Goal: Information Seeking & Learning: Learn about a topic

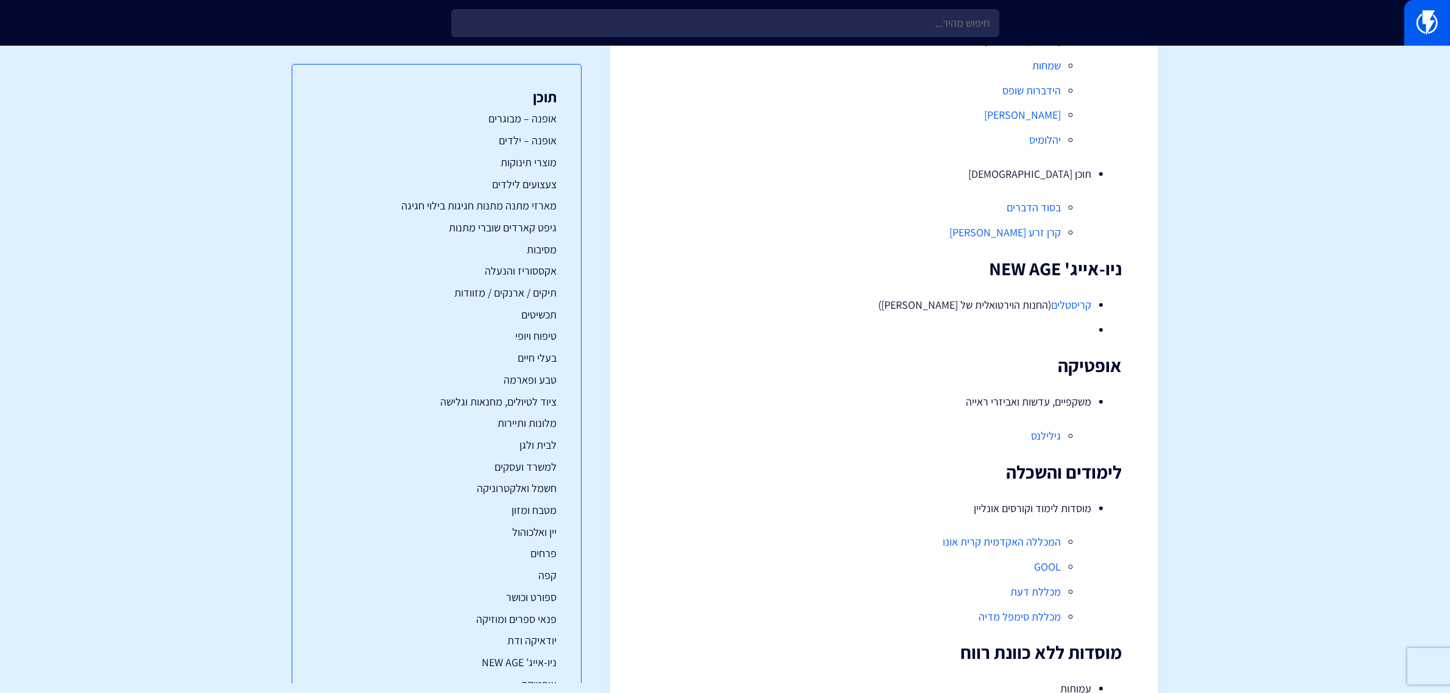
scroll to position [12419, 0]
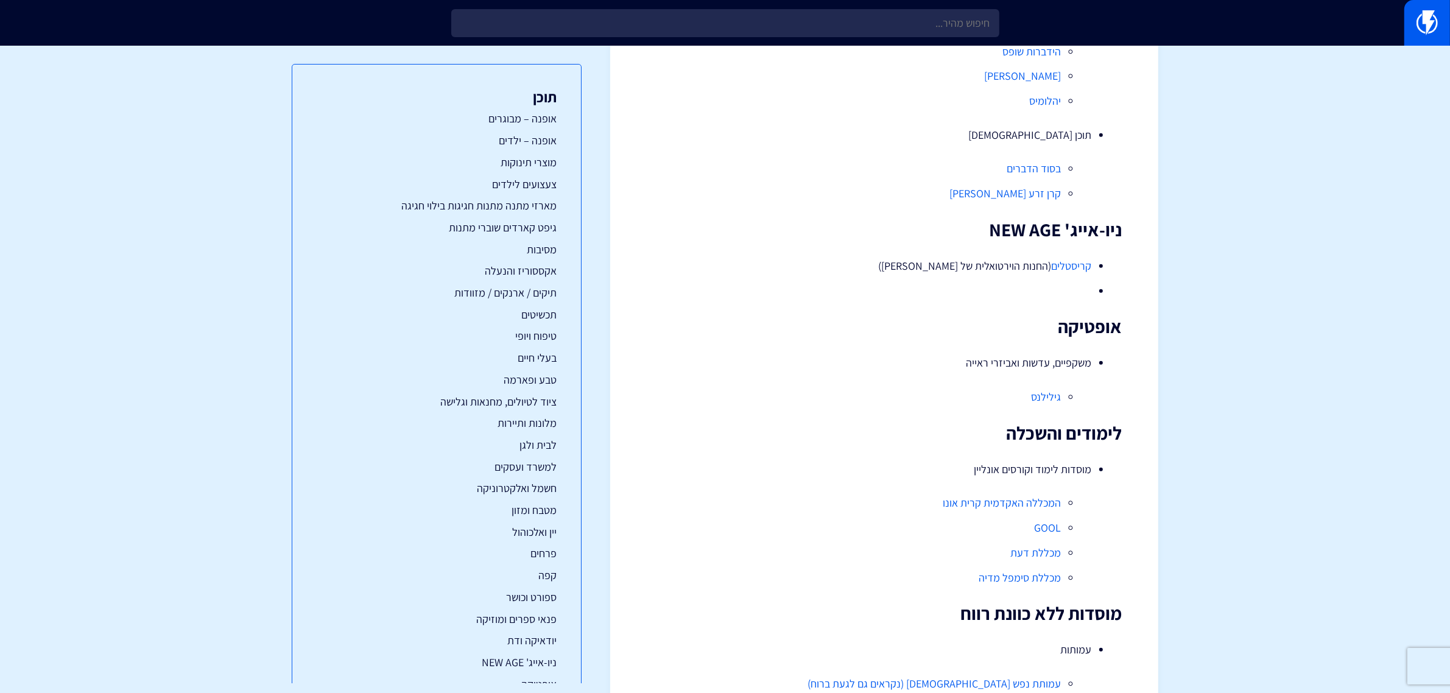
click at [1031, 506] on link "המכללה האקדמית קרית אונו" at bounding box center [1002, 503] width 118 height 14
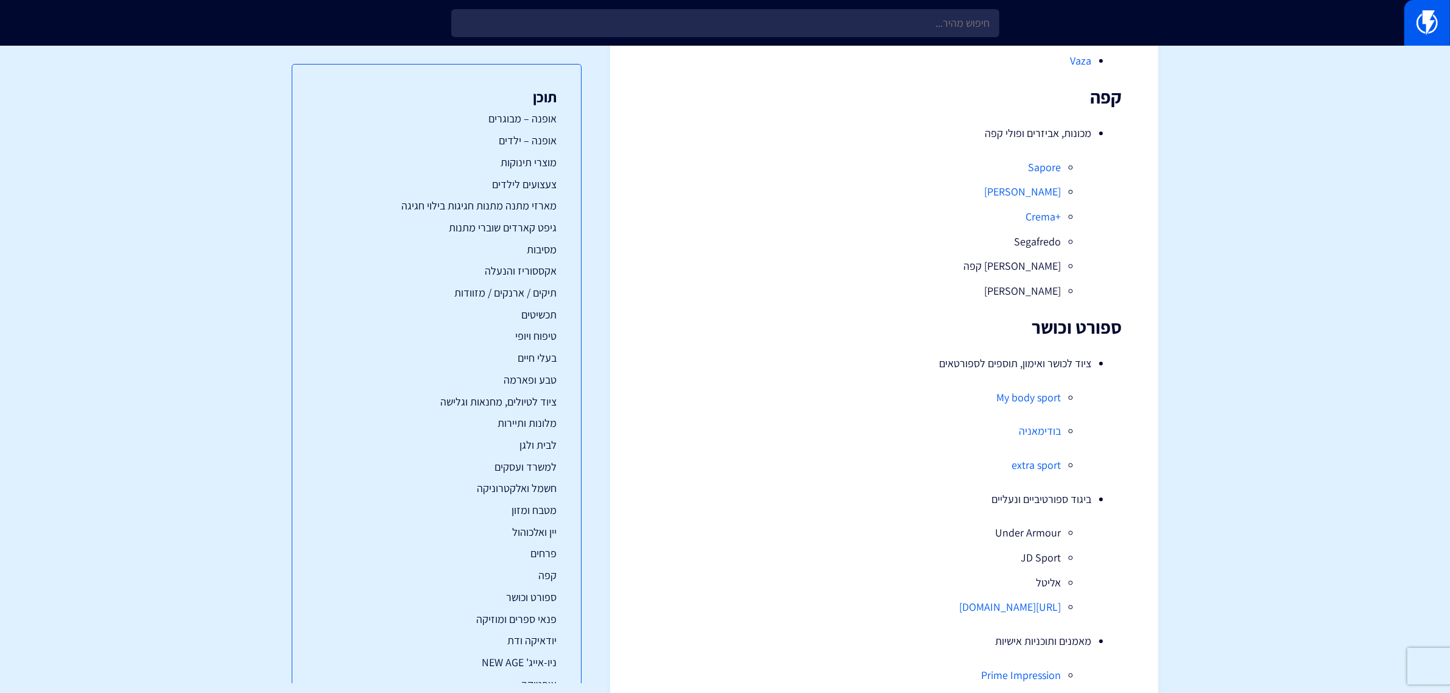
click at [1028, 401] on link "My body sport" at bounding box center [1028, 397] width 65 height 14
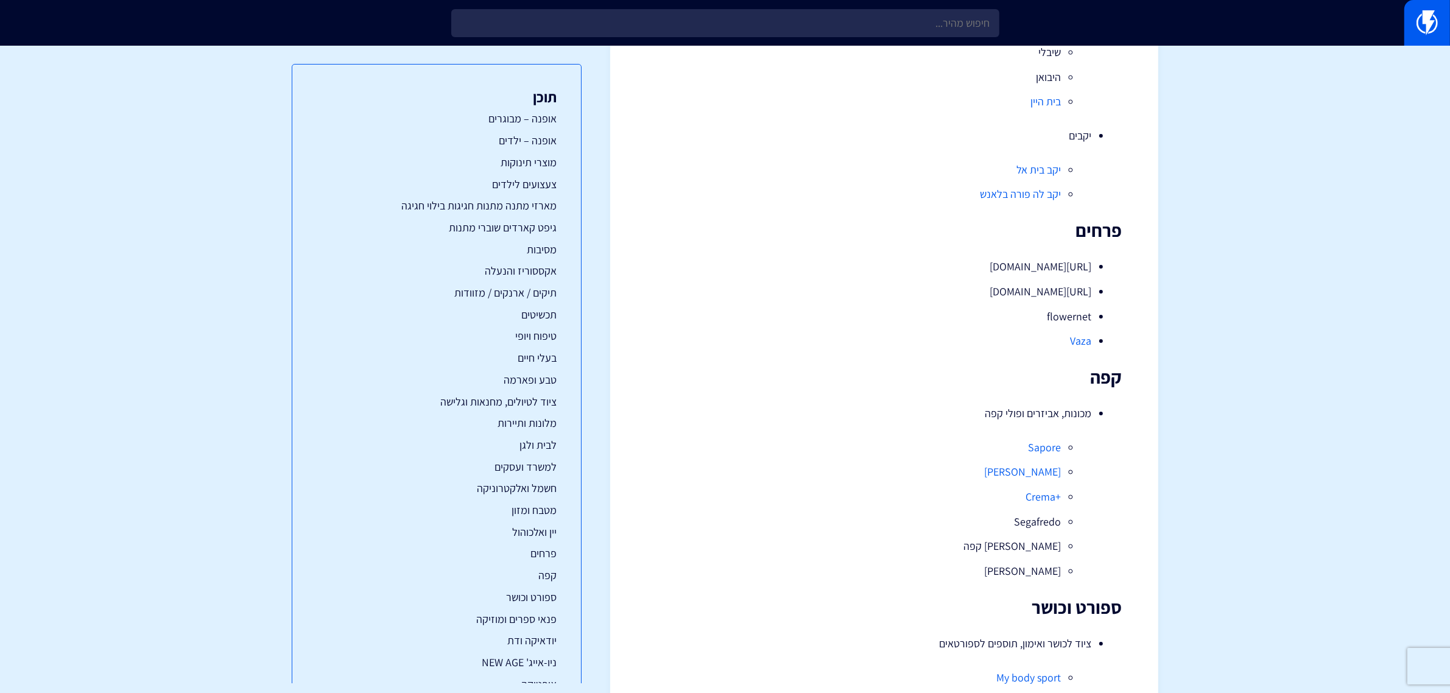
scroll to position [10820, 0]
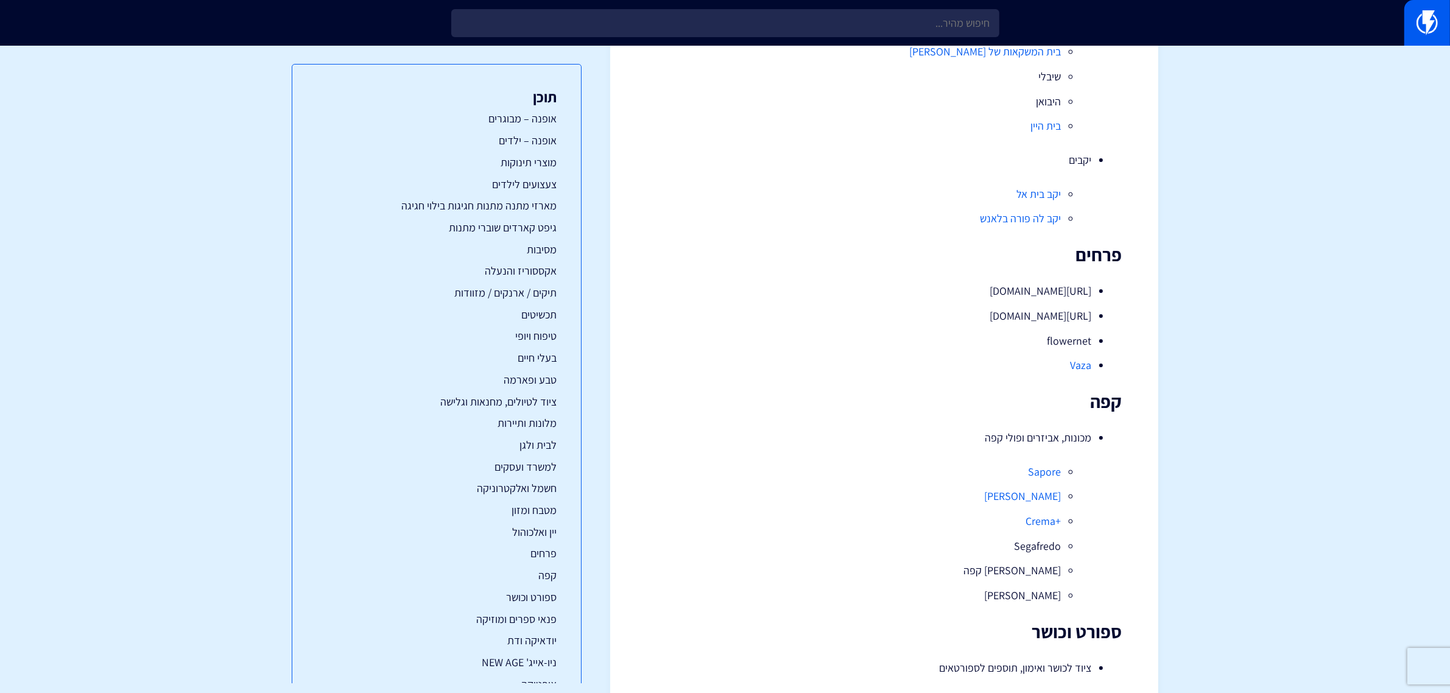
click at [1040, 470] on link "Sapore" at bounding box center [1044, 472] width 33 height 14
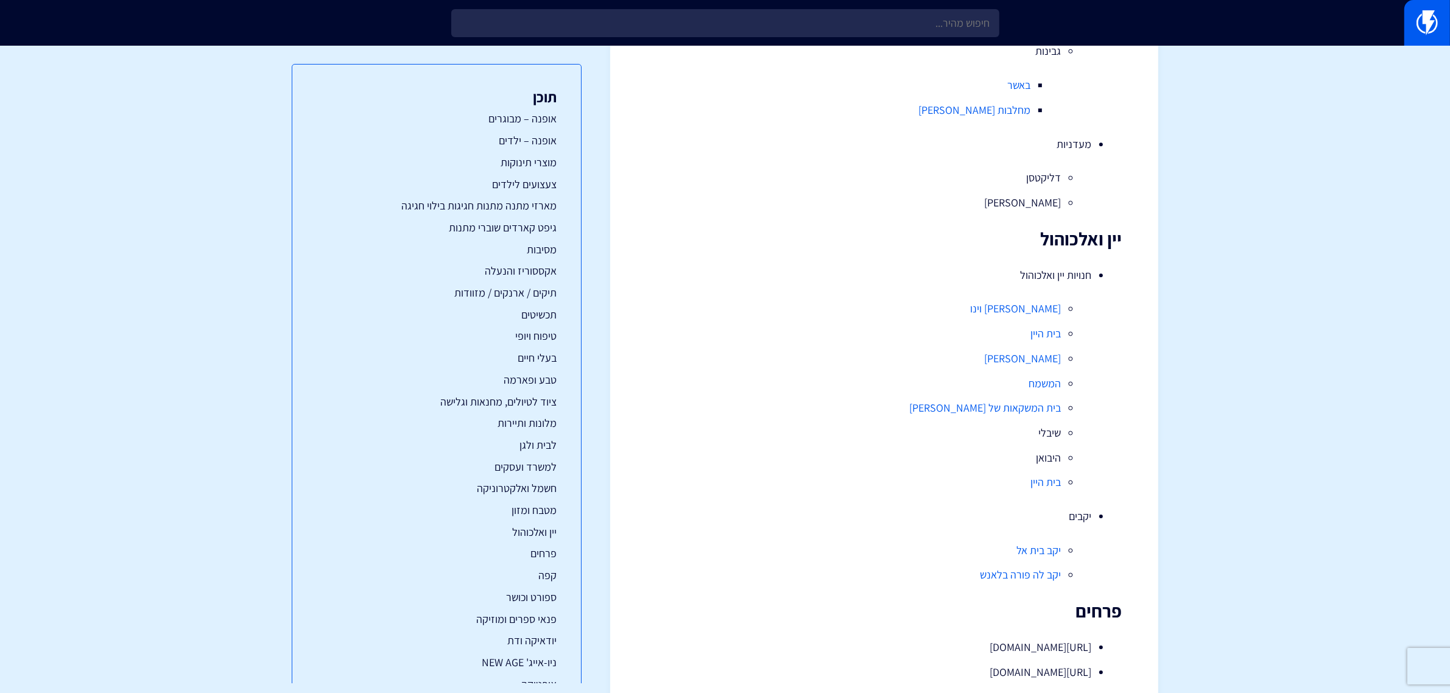
scroll to position [10440, 0]
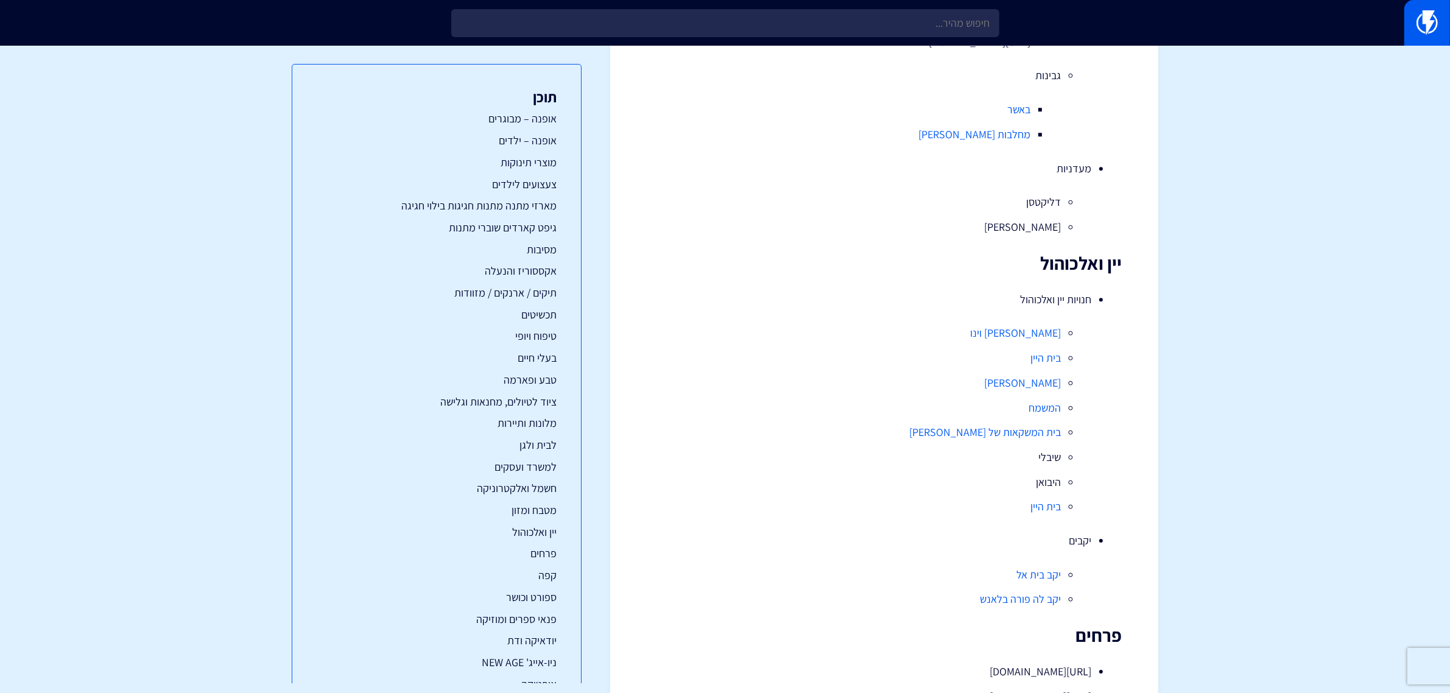
click at [1040, 364] on link "בית היין" at bounding box center [1046, 358] width 30 height 14
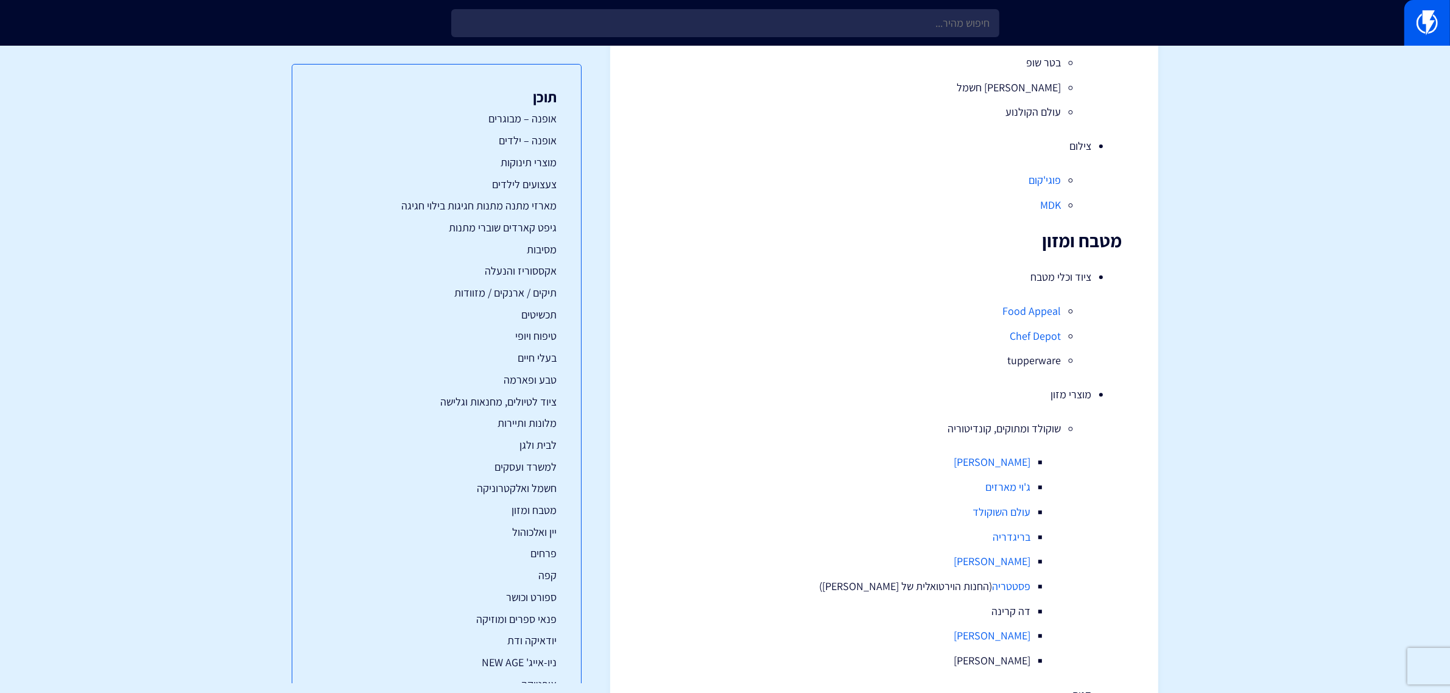
scroll to position [9298, 0]
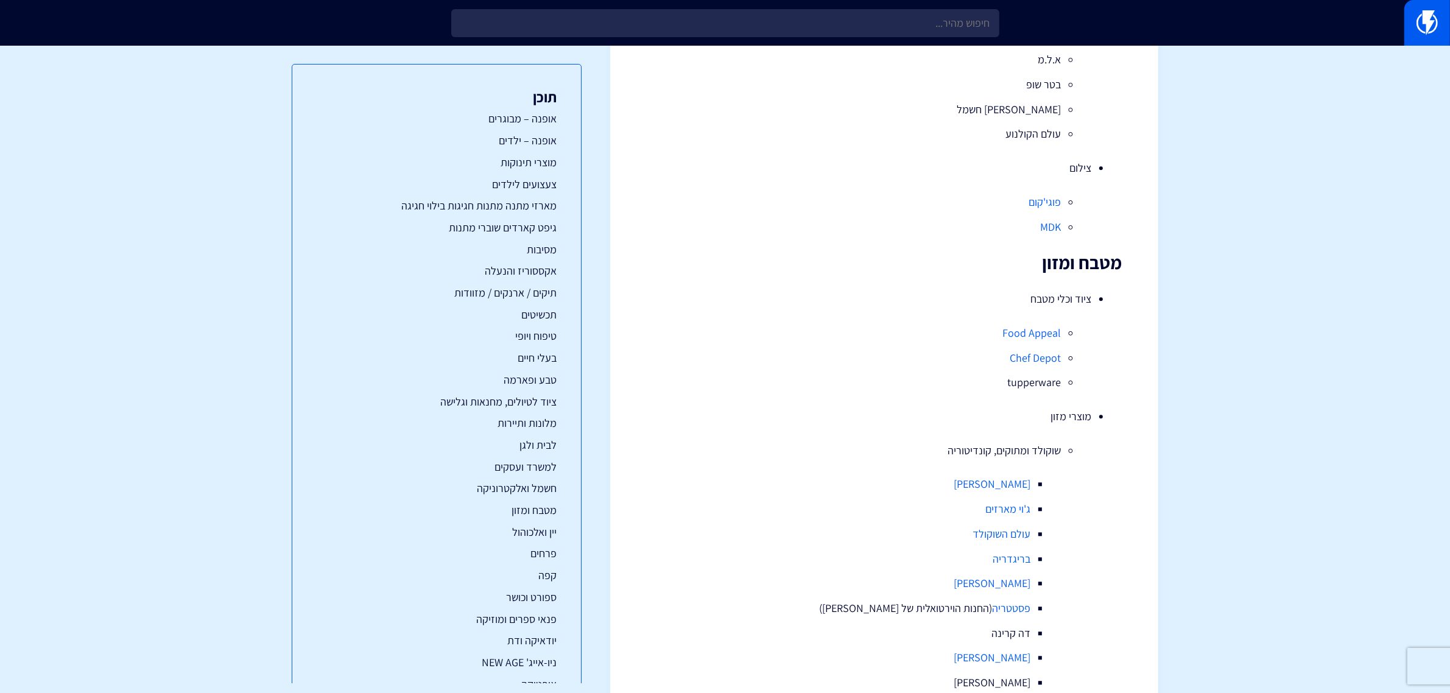
click at [1034, 336] on link "Food Appeal" at bounding box center [1032, 333] width 58 height 14
